Goal: Navigation & Orientation: Find specific page/section

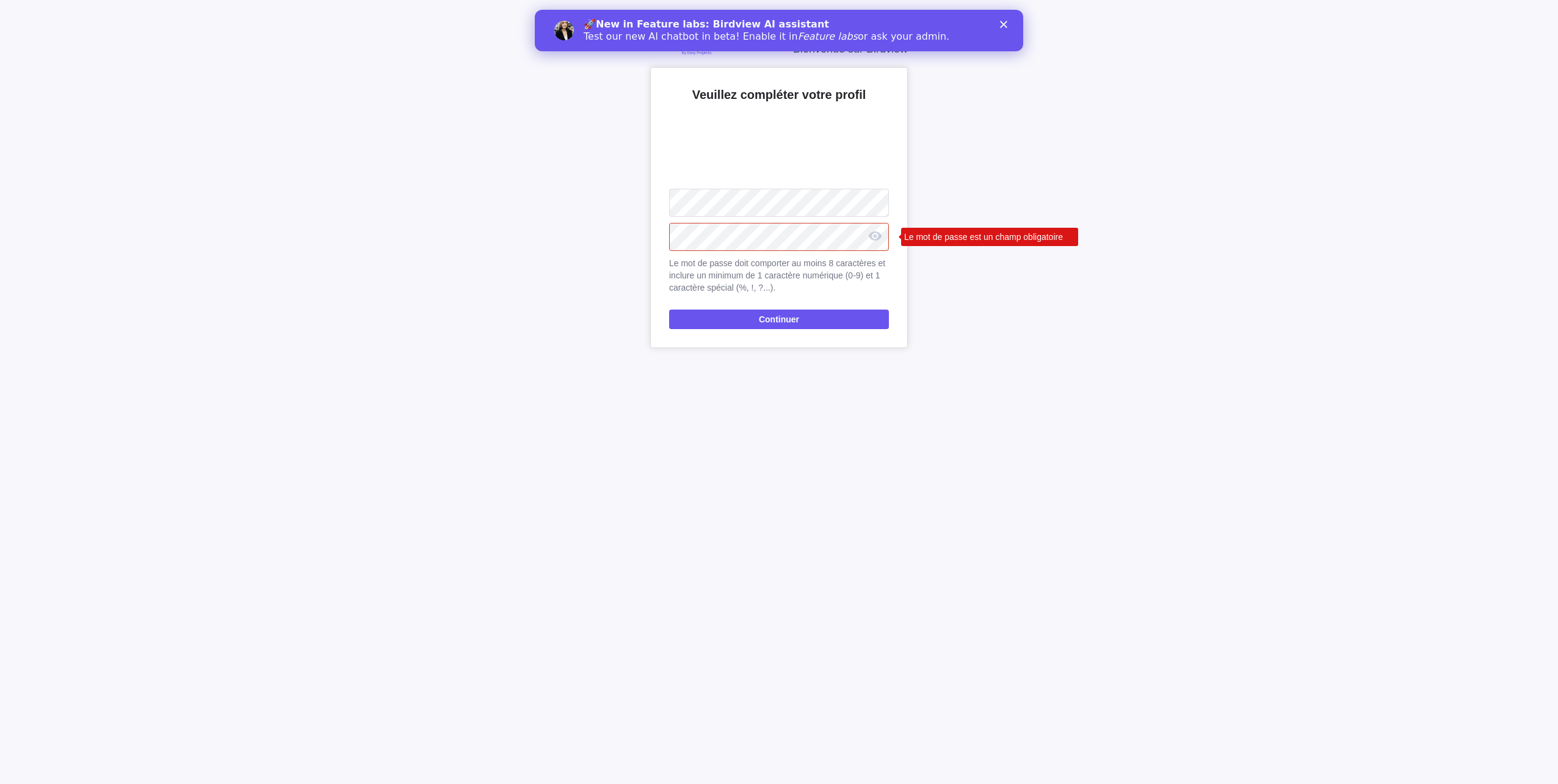
click at [1004, 24] on polygon "Fermer" at bounding box center [1003, 24] width 7 height 7
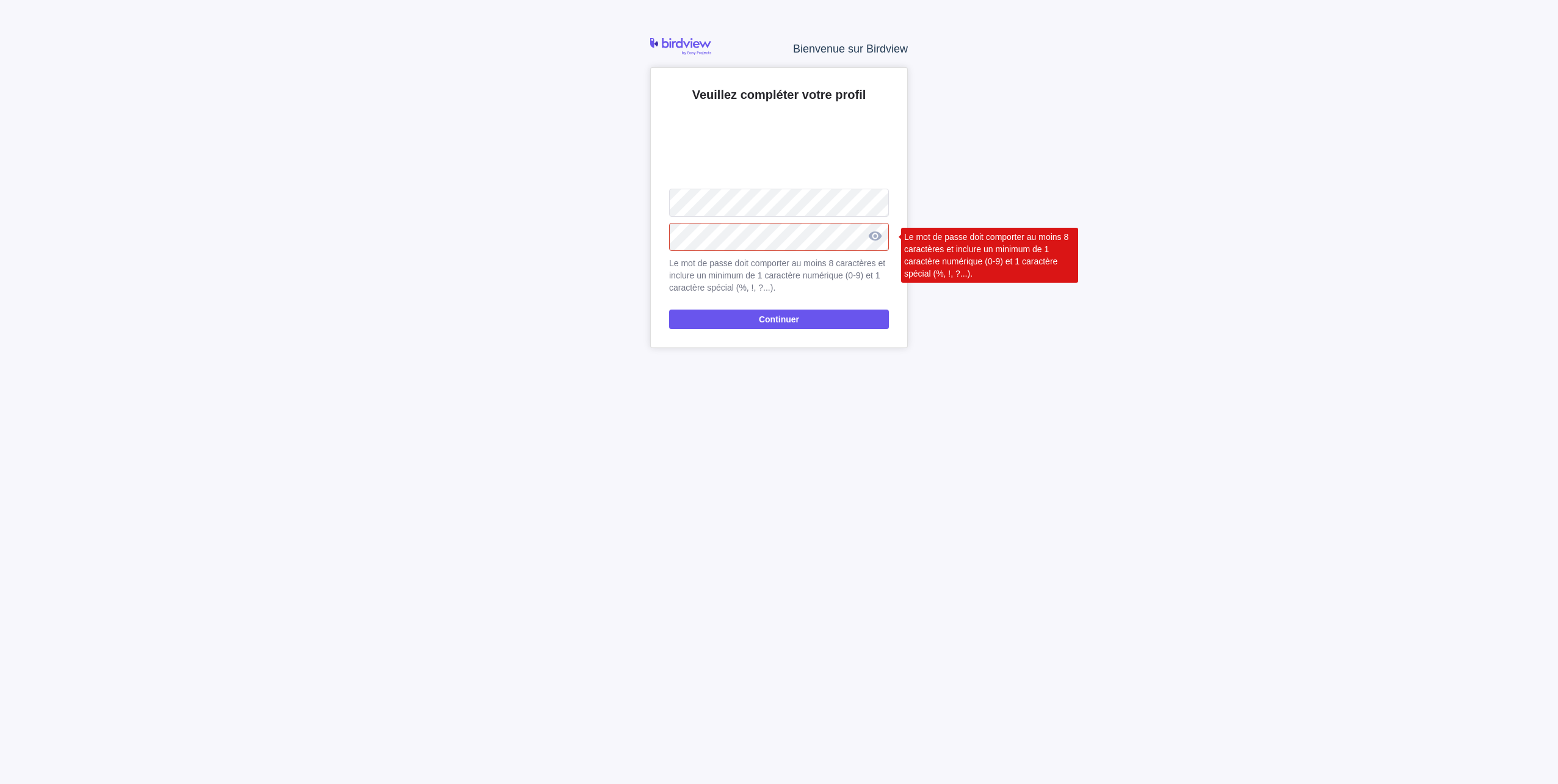
click at [876, 234] on div at bounding box center [874, 236] width 28 height 30
click at [877, 236] on div at bounding box center [874, 236] width 28 height 30
click at [871, 239] on div at bounding box center [874, 236] width 28 height 30
click at [882, 238] on div at bounding box center [874, 236] width 28 height 30
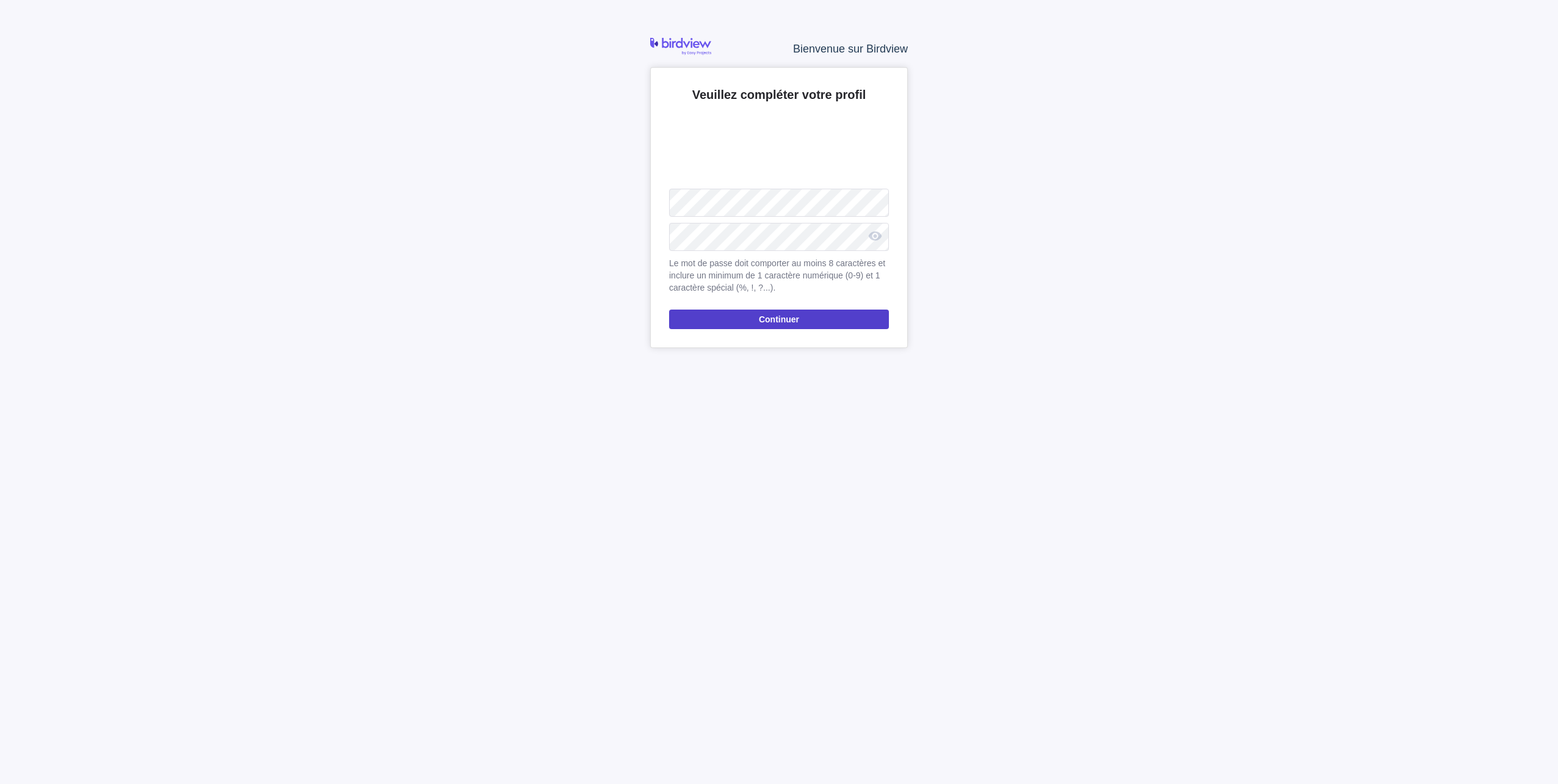
click at [794, 322] on span "Continuer" at bounding box center [779, 320] width 41 height 15
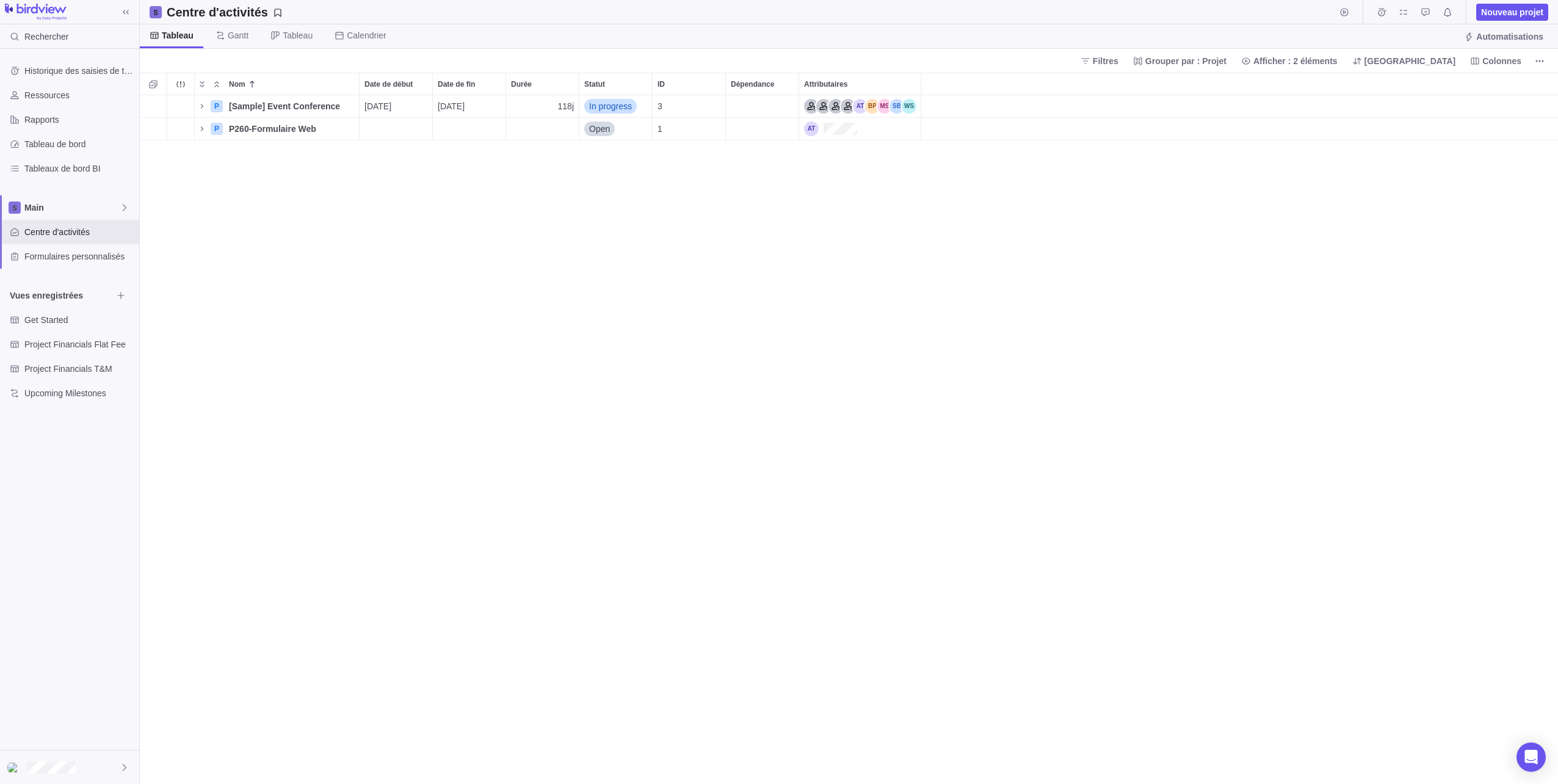
scroll to position [680, 1409]
click at [351, 364] on div "2 P [Sample] Event Conference Détails [DATE] [DATE] 118j In progress 3 P P260-F…" at bounding box center [848, 439] width 1419 height 689
click at [34, 97] on span "Ressources" at bounding box center [79, 95] width 110 height 12
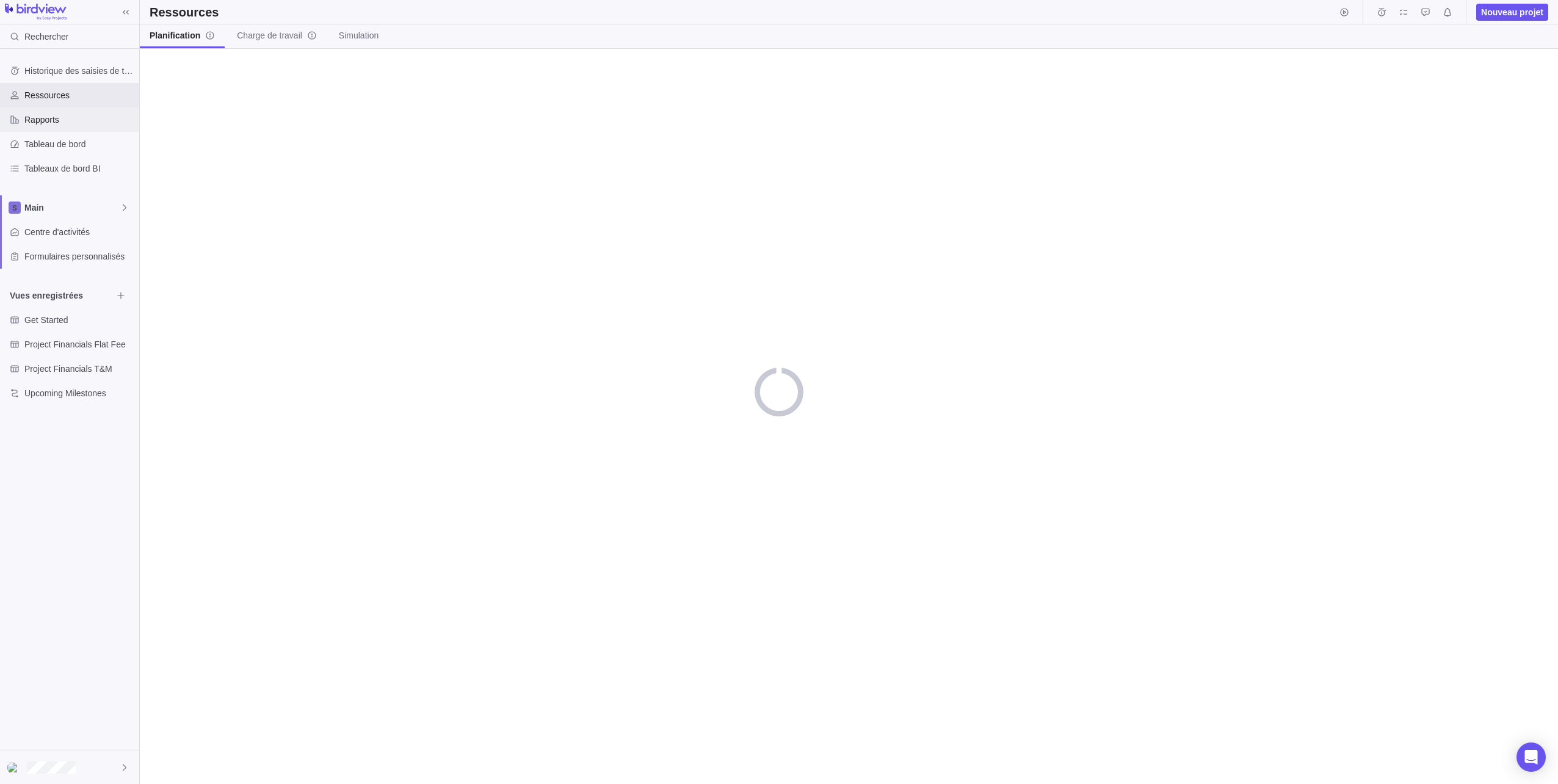
click at [33, 114] on span "Rapports" at bounding box center [79, 120] width 110 height 12
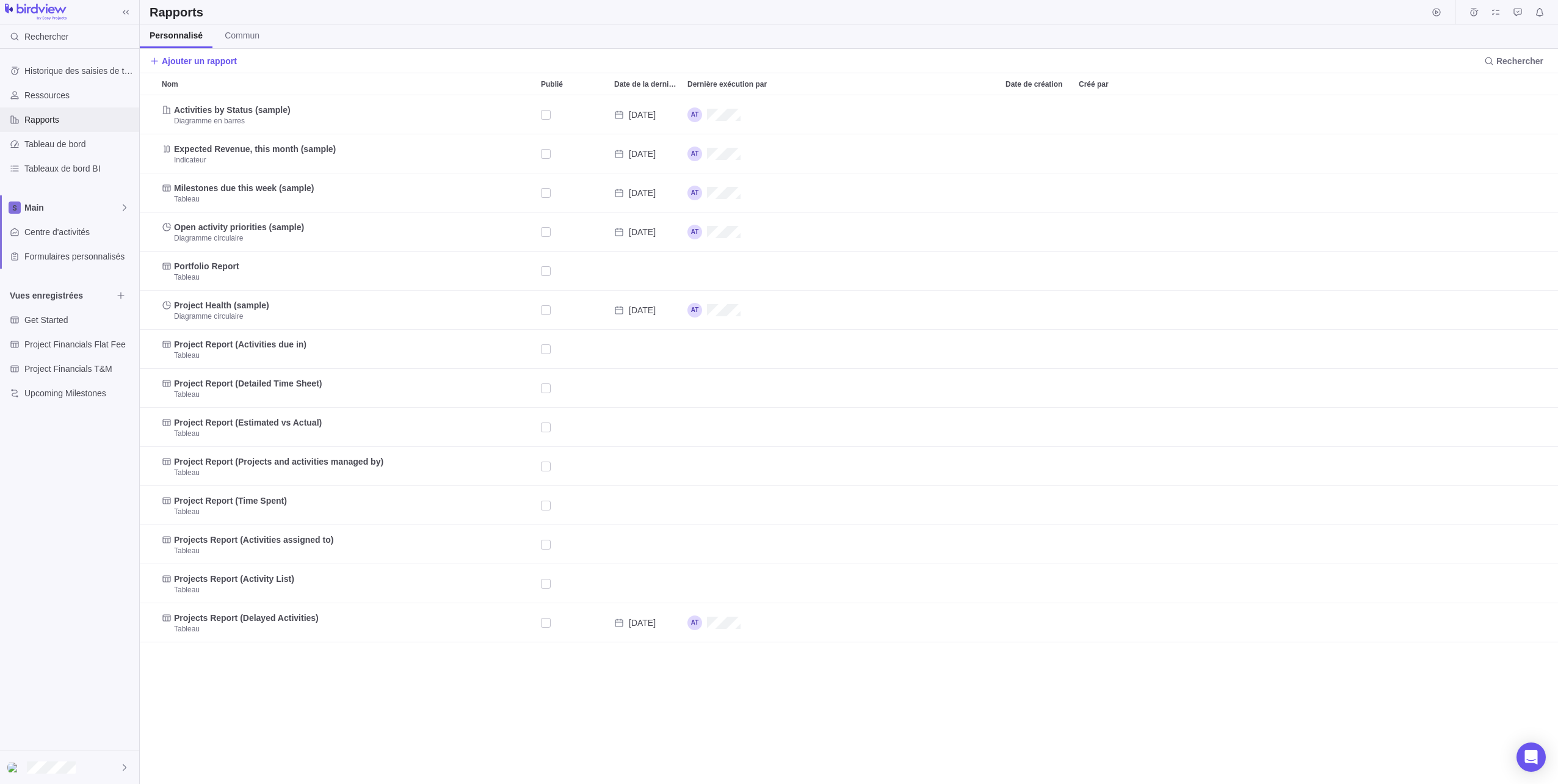
scroll to position [680, 1409]
click at [53, 240] on div "Centre d'activités" at bounding box center [70, 232] width 139 height 24
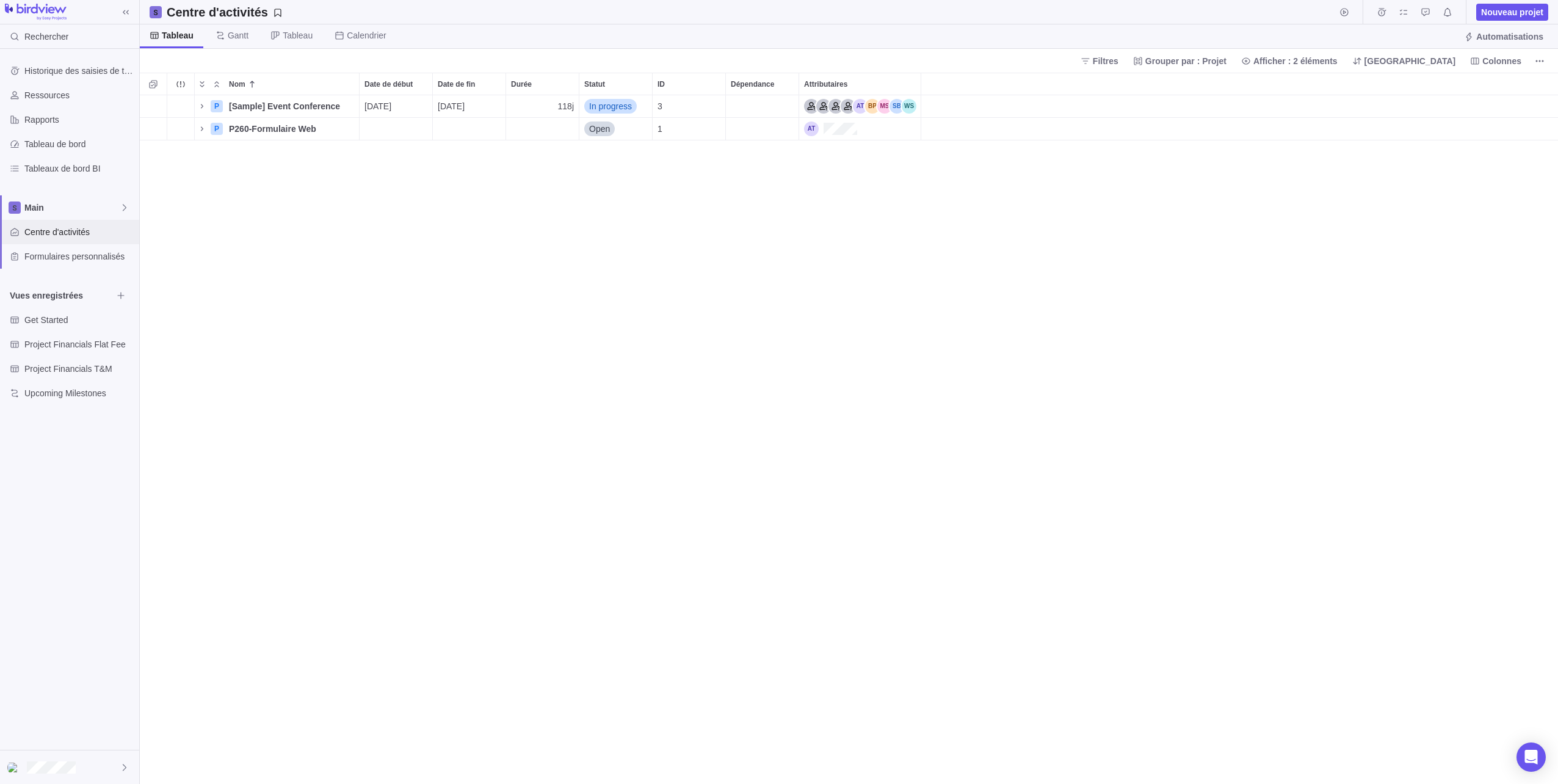
scroll to position [680, 1409]
click at [49, 399] on span "Upcoming Milestones" at bounding box center [68, 393] width 88 height 12
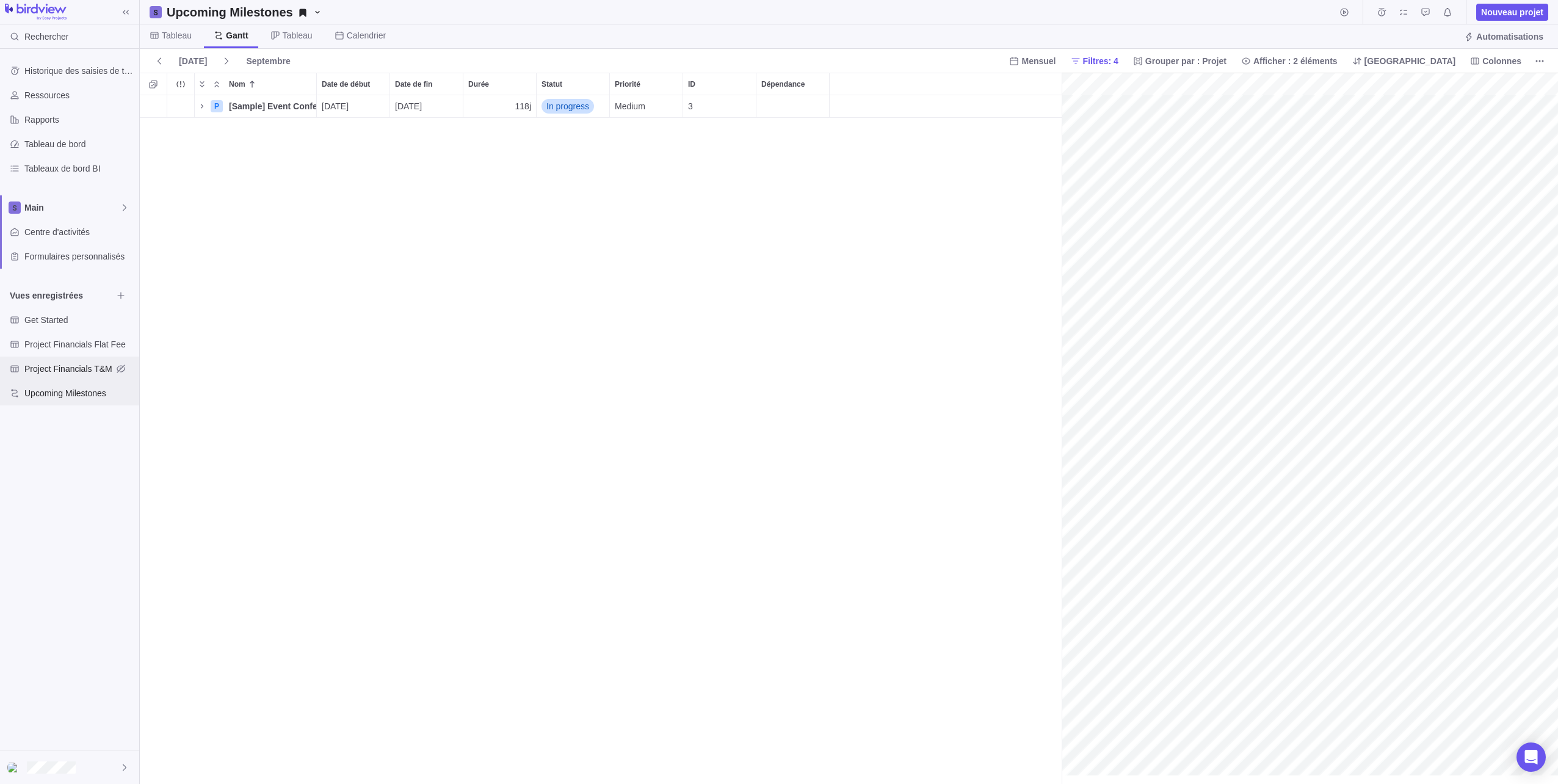
scroll to position [0, 102]
click at [49, 366] on span "Project Financials T&M" at bounding box center [68, 369] width 88 height 12
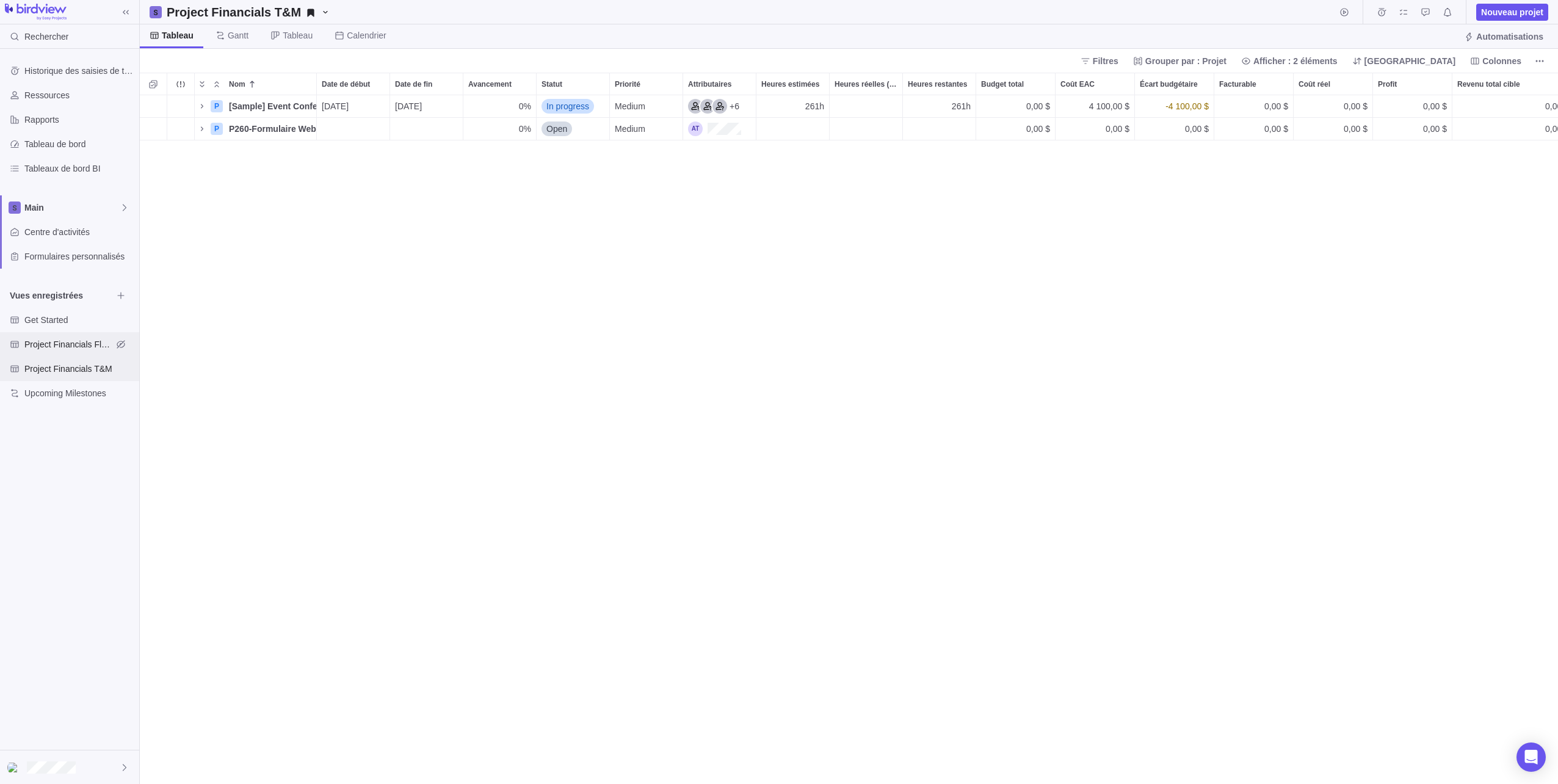
scroll to position [680, 1409]
click at [56, 334] on div "Project Financials Flat Fee" at bounding box center [70, 345] width 139 height 24
click at [56, 311] on div "Get Started" at bounding box center [70, 320] width 139 height 24
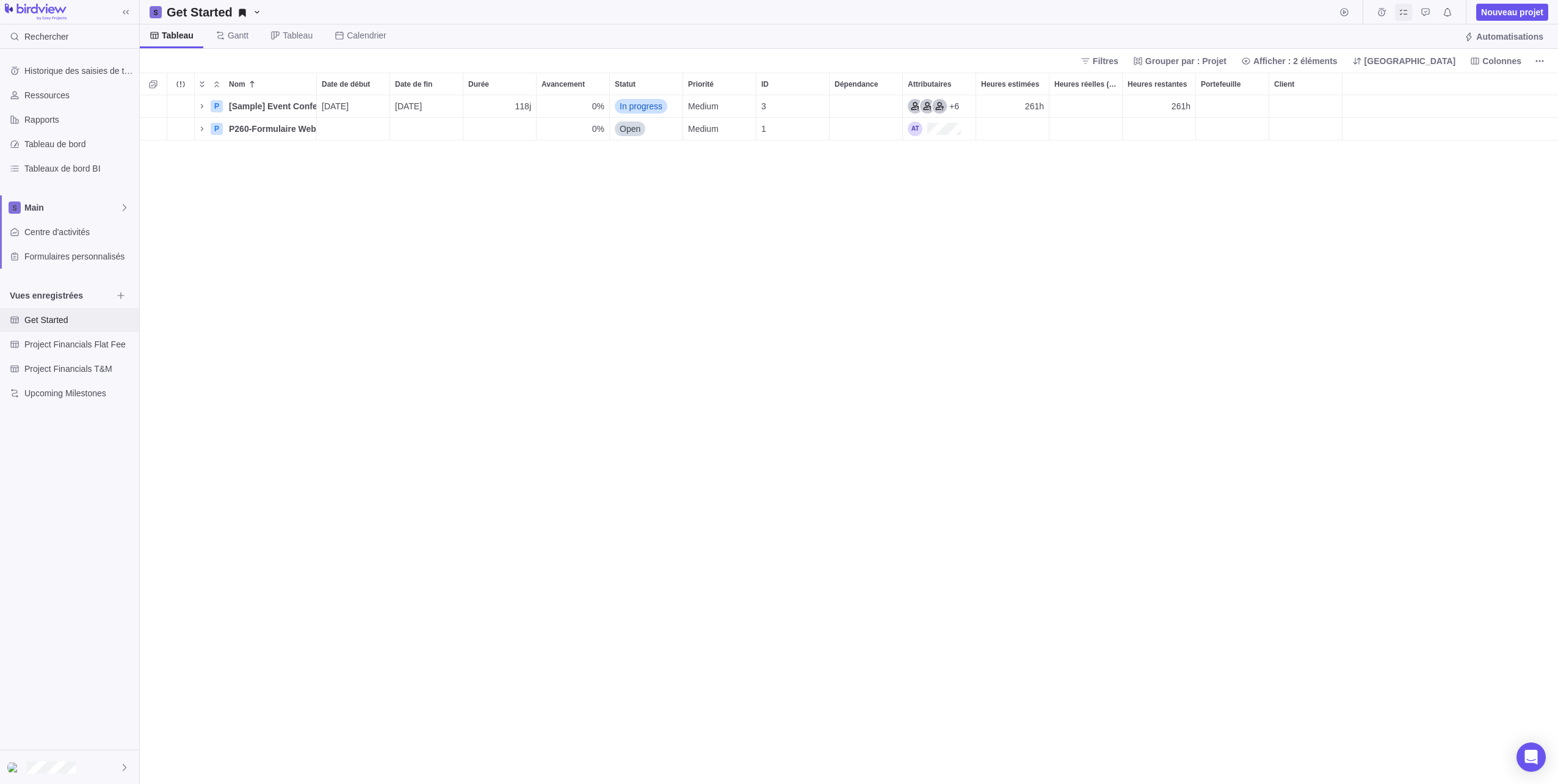
scroll to position [9, 9]
click at [255, 128] on icon "Nom" at bounding box center [256, 129] width 9 height 9
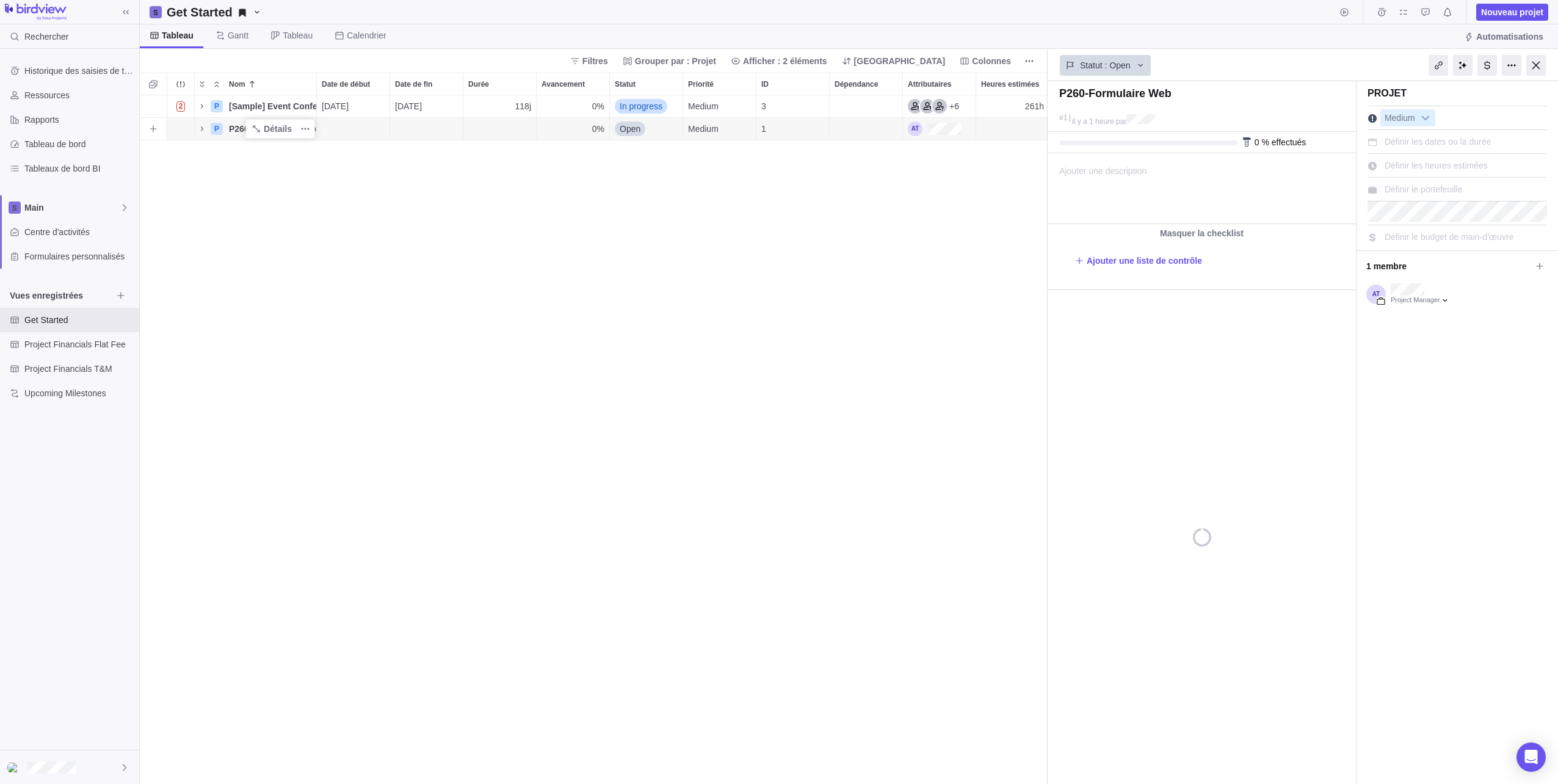
click at [230, 127] on span "P260-Formulaire Web" at bounding box center [272, 129] width 87 height 12
click at [219, 136] on div "2 P [Sample] Event Conference Détails [DATE] [DATE] 118j 0% In progress Medium …" at bounding box center [593, 439] width 908 height 689
click at [305, 134] on span "Plus d’actions" at bounding box center [305, 129] width 17 height 17
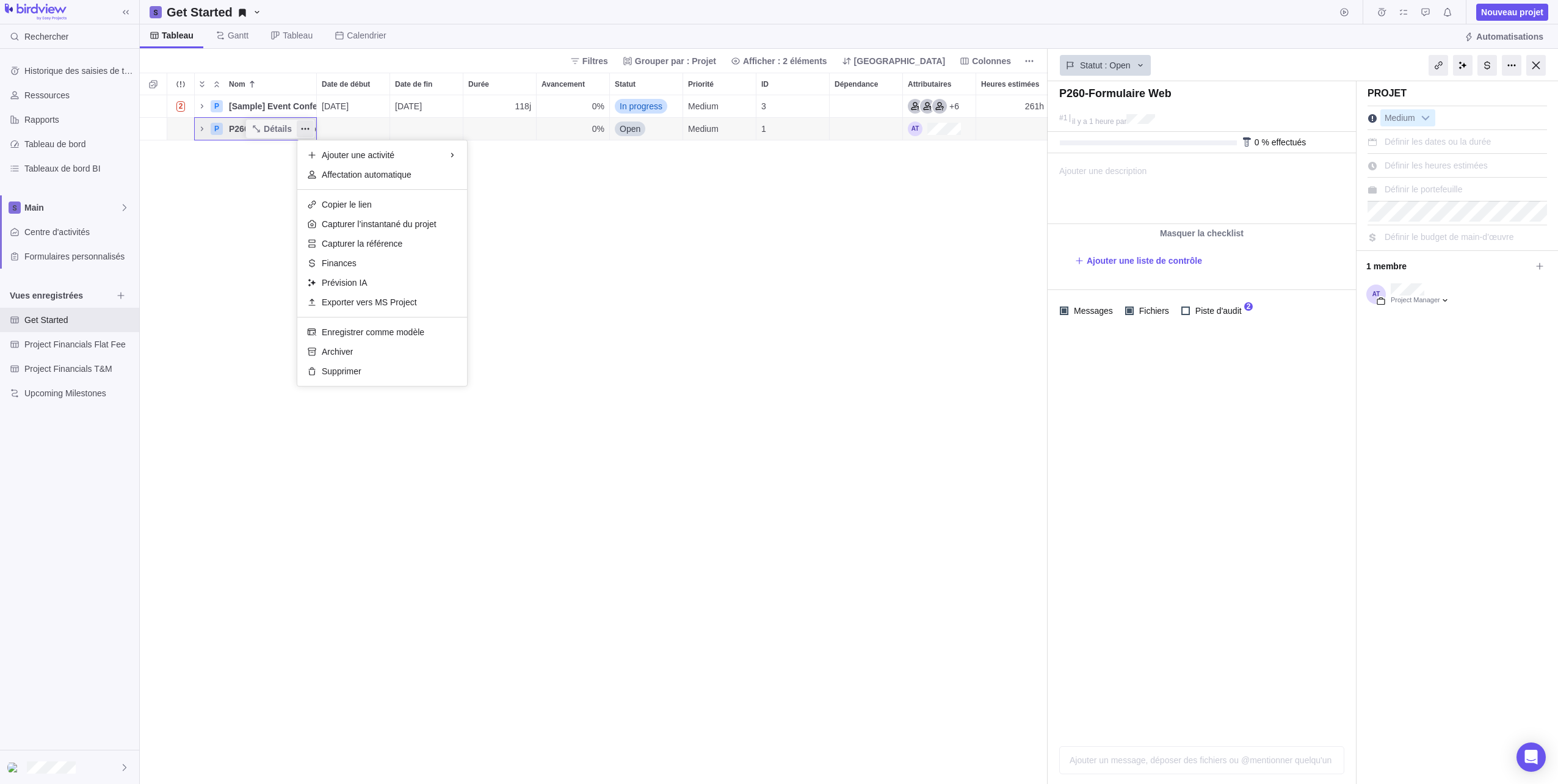
click at [282, 128] on div "2 P [Sample] Event Conference Détails [DATE] [DATE] 118j 0% In progress Medium …" at bounding box center [593, 439] width 908 height 689
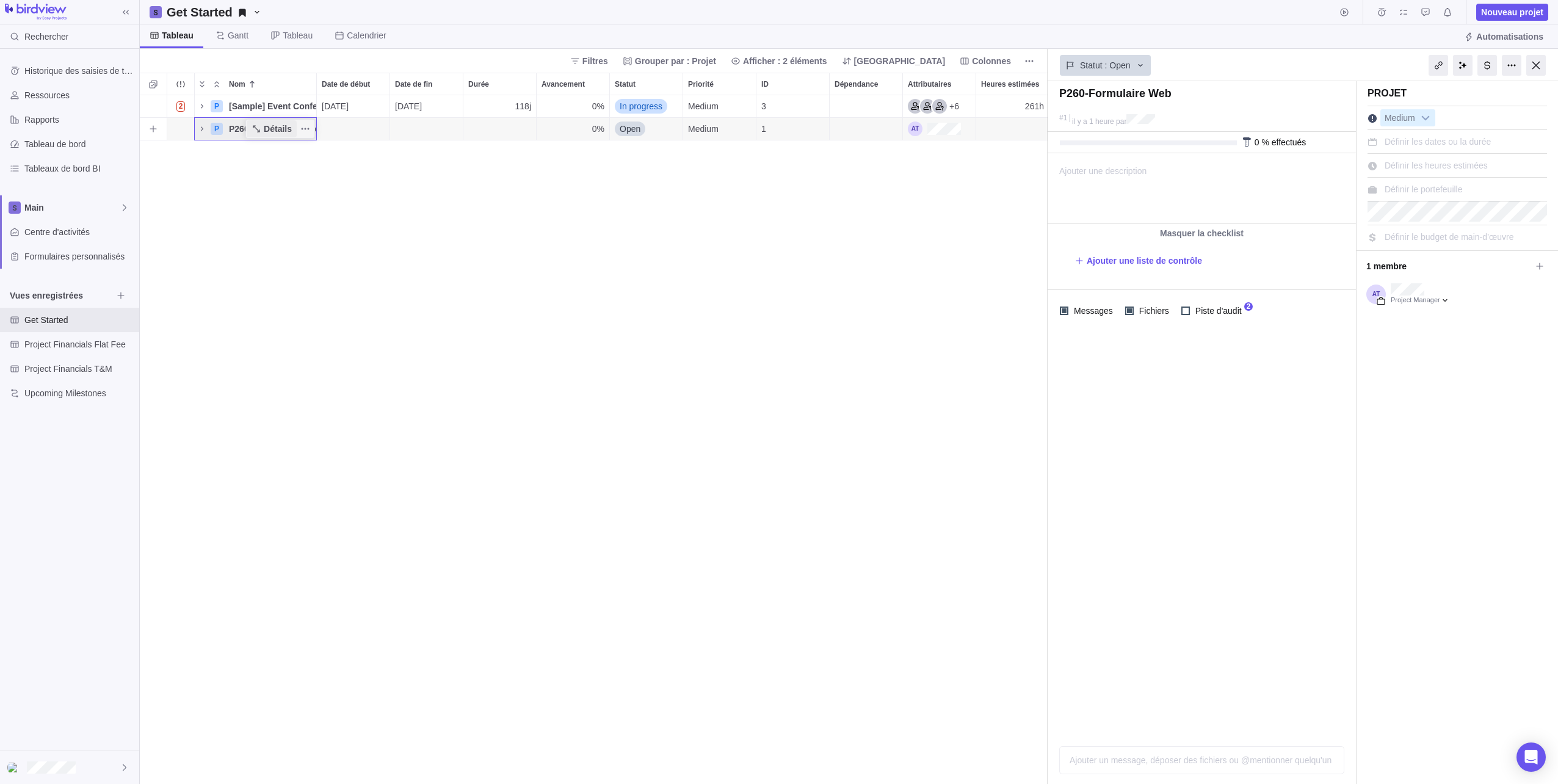
click at [276, 127] on span "Détails" at bounding box center [278, 129] width 28 height 12
click at [52, 139] on span "Tableau de bord" at bounding box center [79, 144] width 110 height 12
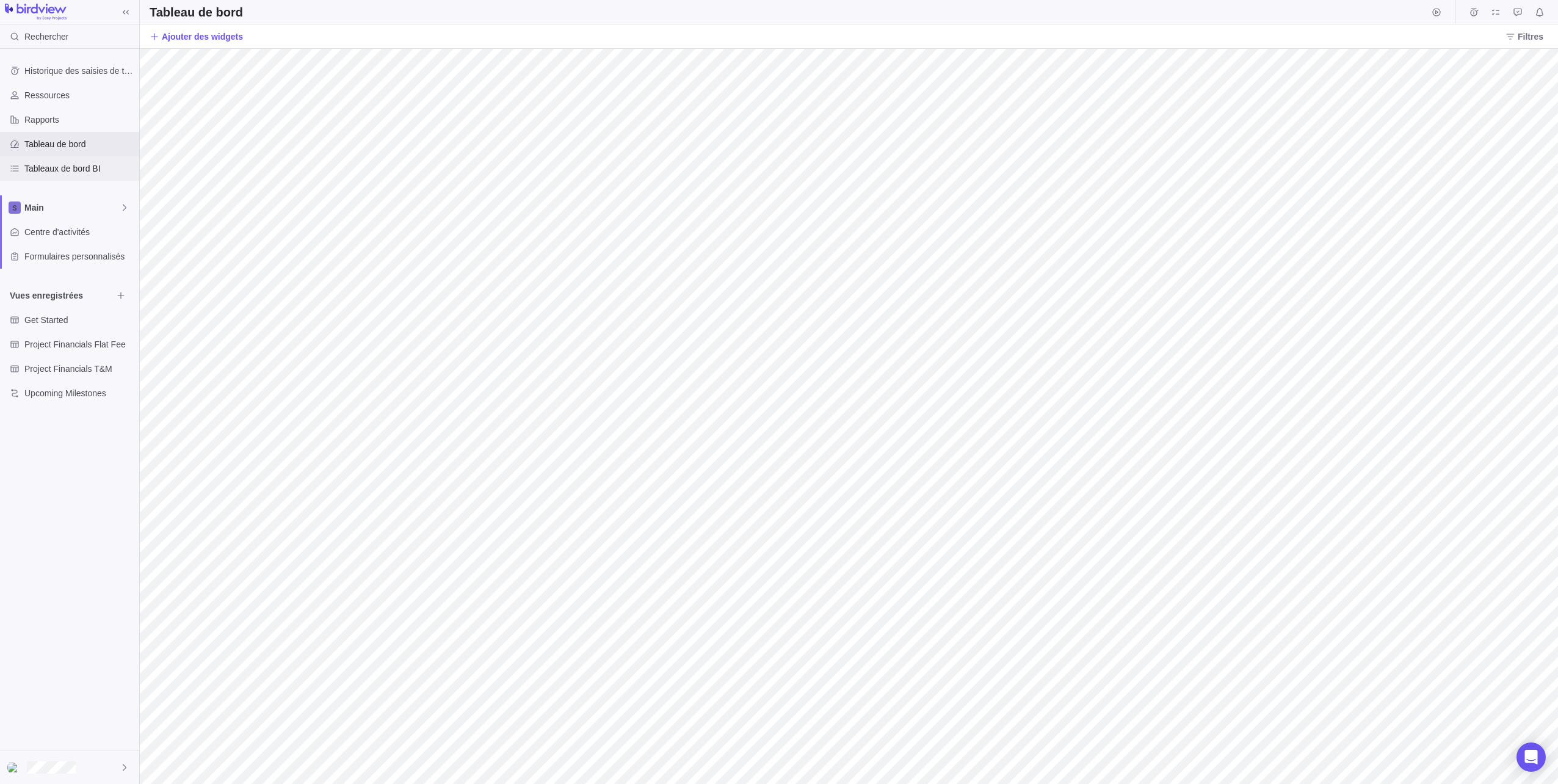
click at [36, 173] on span "Tableaux de bord BI" at bounding box center [79, 169] width 110 height 12
